Goal: Information Seeking & Learning: Find contact information

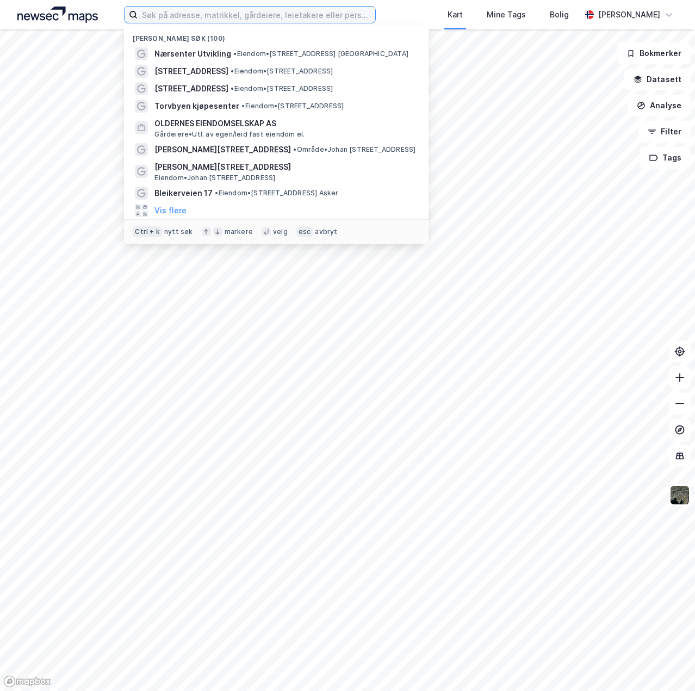
click at [210, 14] on input at bounding box center [257, 15] width 238 height 16
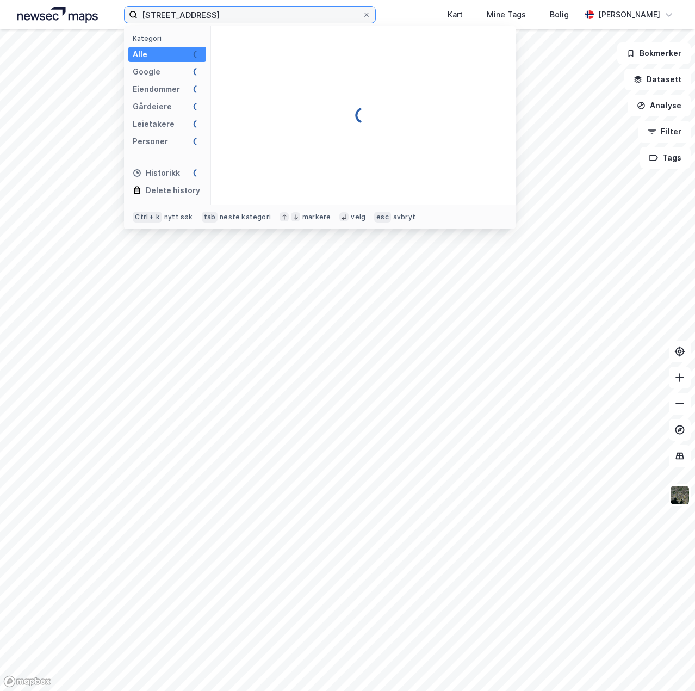
type input "[STREET_ADDRESS]"
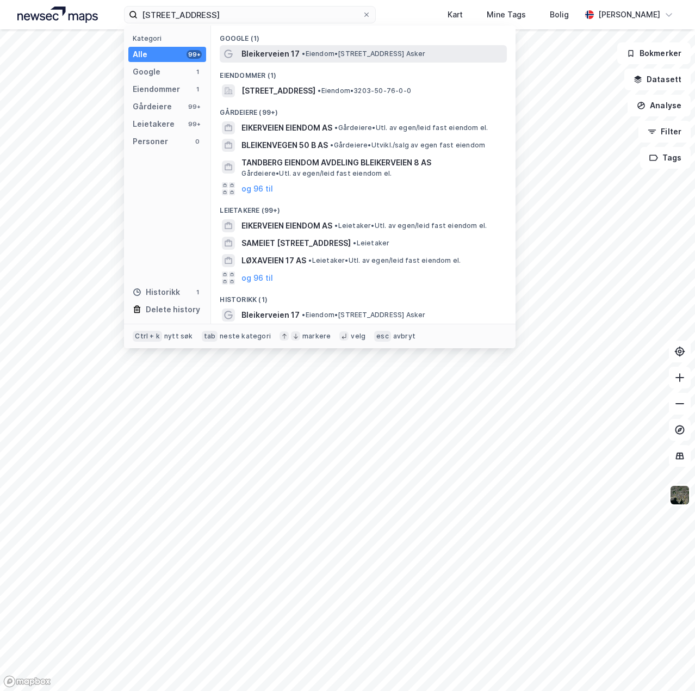
click at [240, 50] on div "Bleikerveien 17 • Eiendom • [STREET_ADDRESS] Asker" at bounding box center [363, 53] width 287 height 17
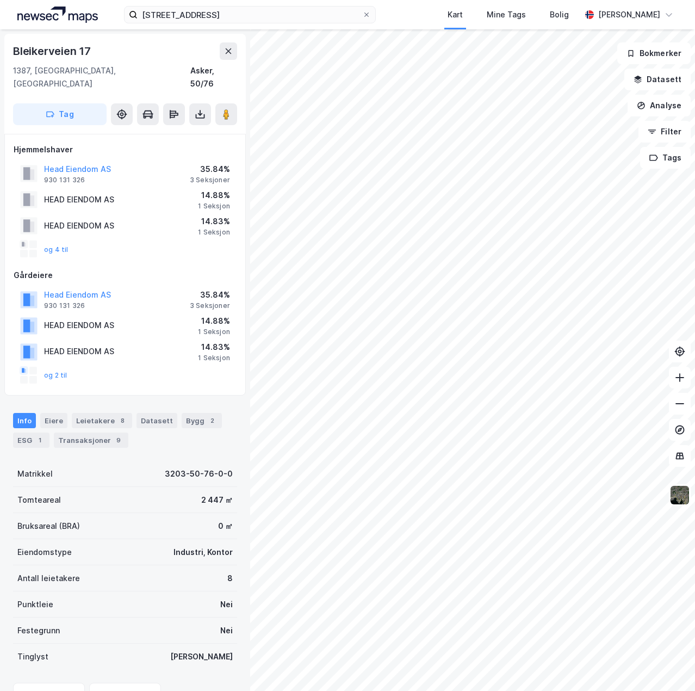
click at [173, 269] on div "Gårdeiere" at bounding box center [125, 275] width 223 height 13
click at [0, 0] on button "og 4 til" at bounding box center [0, 0] width 0 height 0
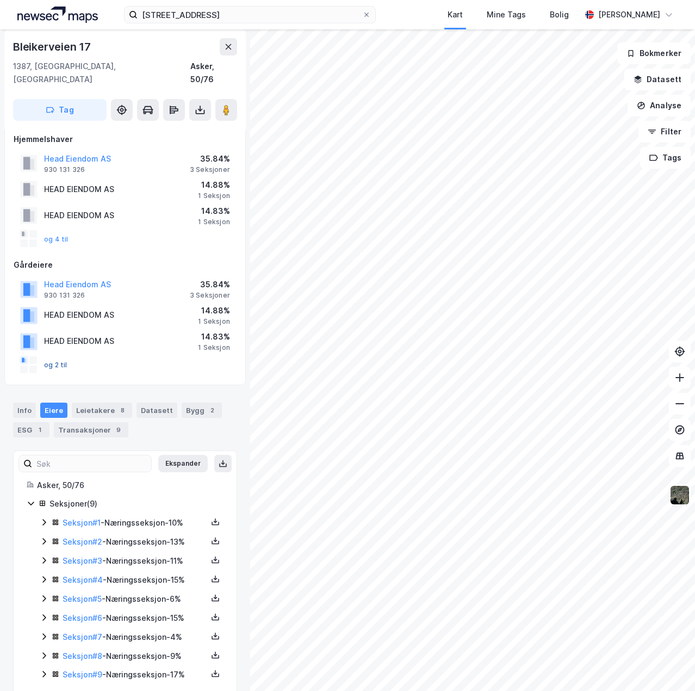
scroll to position [15, 0]
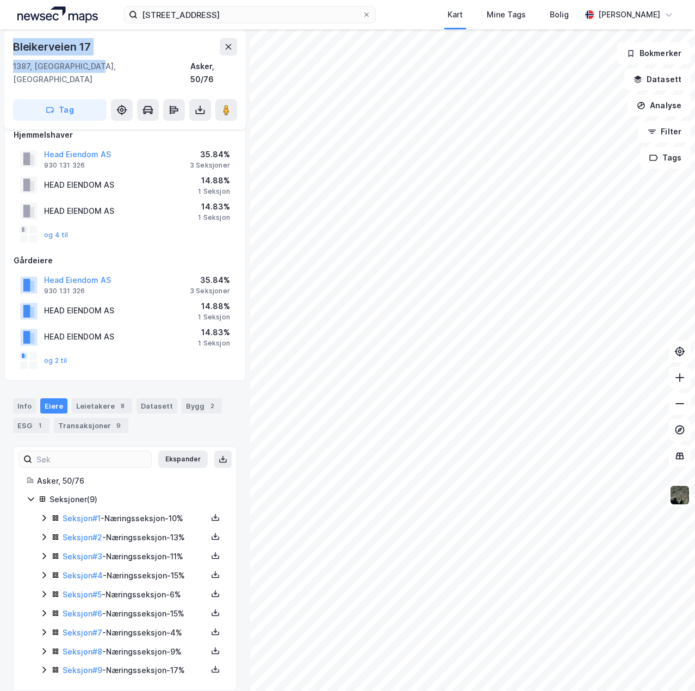
drag, startPoint x: 13, startPoint y: 44, endPoint x: 109, endPoint y: 66, distance: 99.4
click at [109, 66] on div "Bleikerveien 17 1387, Asker, Akershus Asker, 50/76 Tag" at bounding box center [125, 79] width 242 height 100
copy div "[STREET_ADDRESS]"
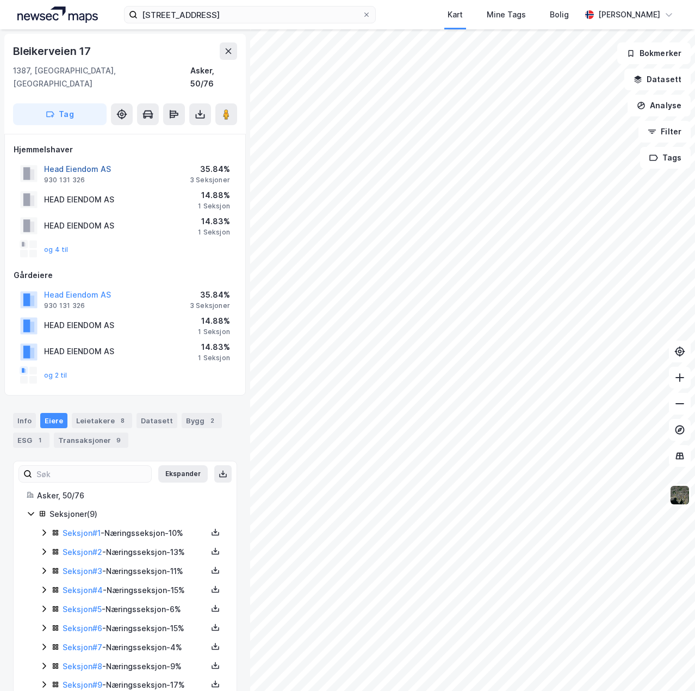
drag, startPoint x: 73, startPoint y: 159, endPoint x: 58, endPoint y: 154, distance: 16.0
click at [0, 0] on button "Head Eiendom AS" at bounding box center [0, 0] width 0 height 0
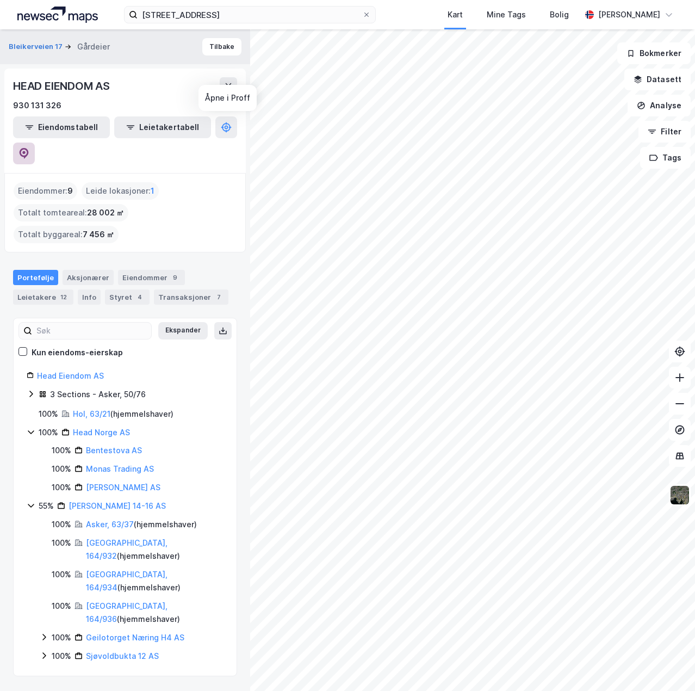
click at [29, 148] on icon at bounding box center [23, 153] width 11 height 11
